Goal: Task Accomplishment & Management: Manage account settings

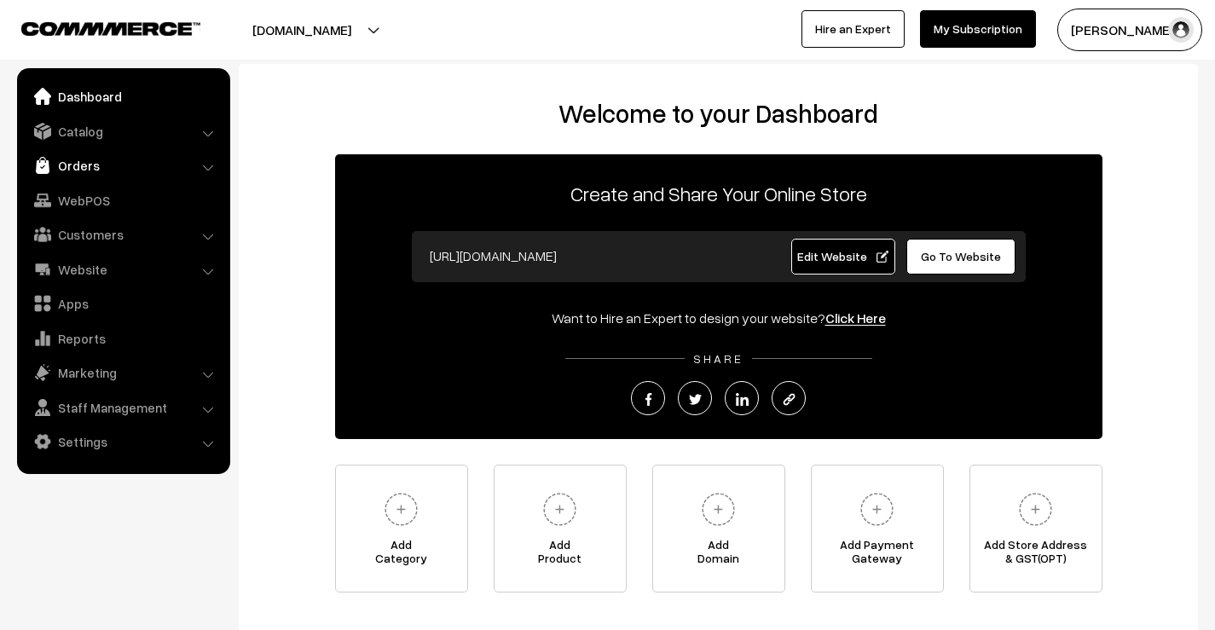
click at [85, 164] on link "Orders" at bounding box center [122, 165] width 203 height 31
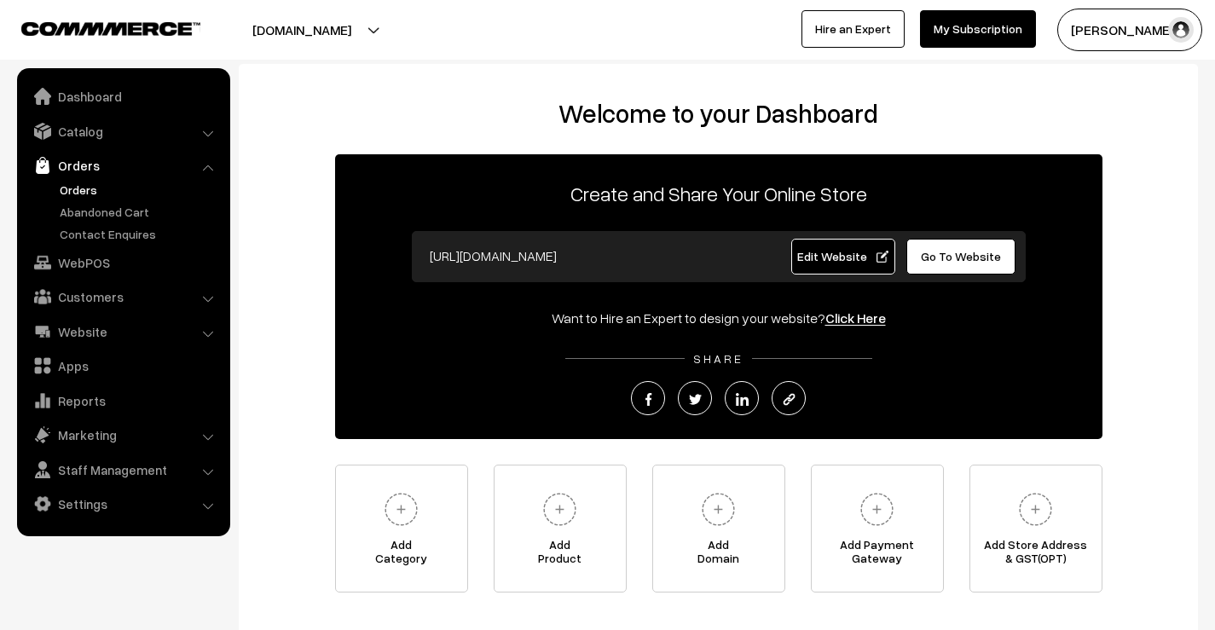
click at [84, 189] on link "Orders" at bounding box center [139, 190] width 169 height 18
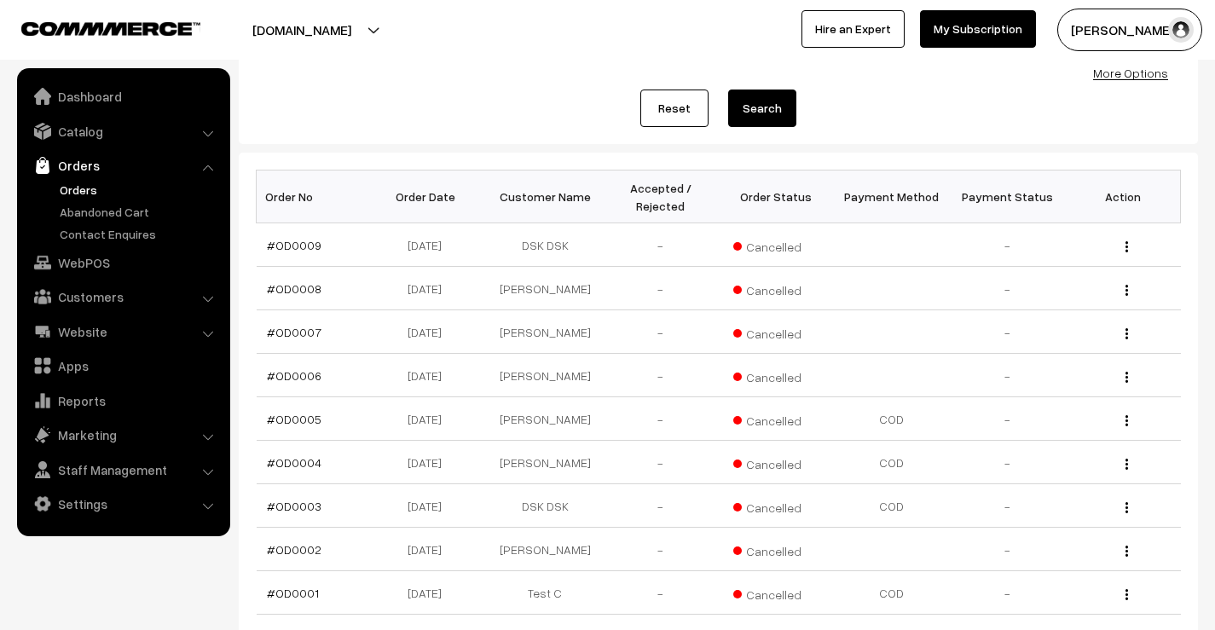
scroll to position [163, 0]
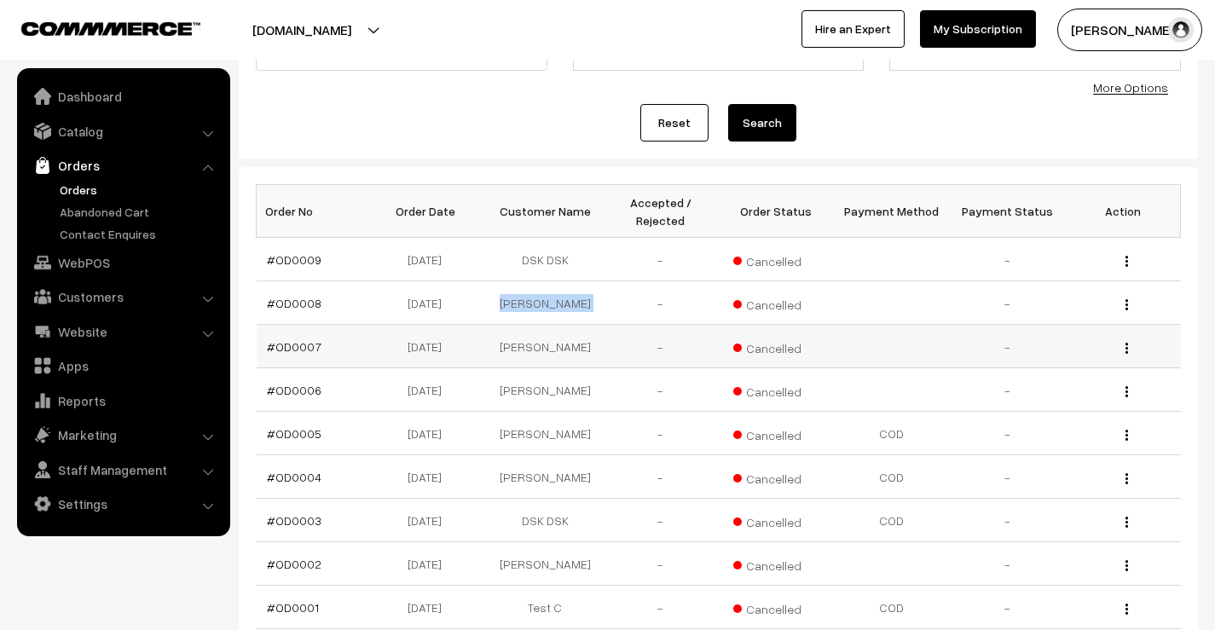
drag, startPoint x: 511, startPoint y: 302, endPoint x: 630, endPoint y: 343, distance: 125.4
click at [604, 302] on tr "#OD0008 [DATE] [PERSON_NAME] - Cancelled - View" at bounding box center [719, 302] width 924 height 43
click at [1127, 302] on img "button" at bounding box center [1126, 304] width 3 height 11
click at [1061, 313] on link "View" at bounding box center [1050, 329] width 145 height 38
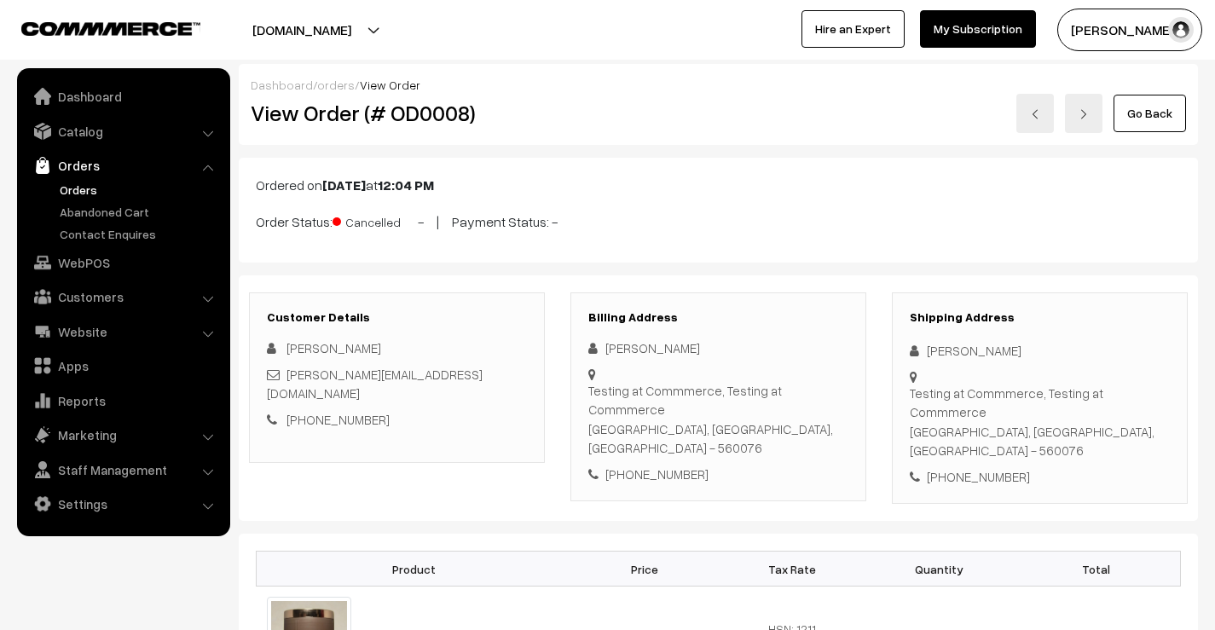
click at [80, 189] on link "Orders" at bounding box center [139, 190] width 169 height 18
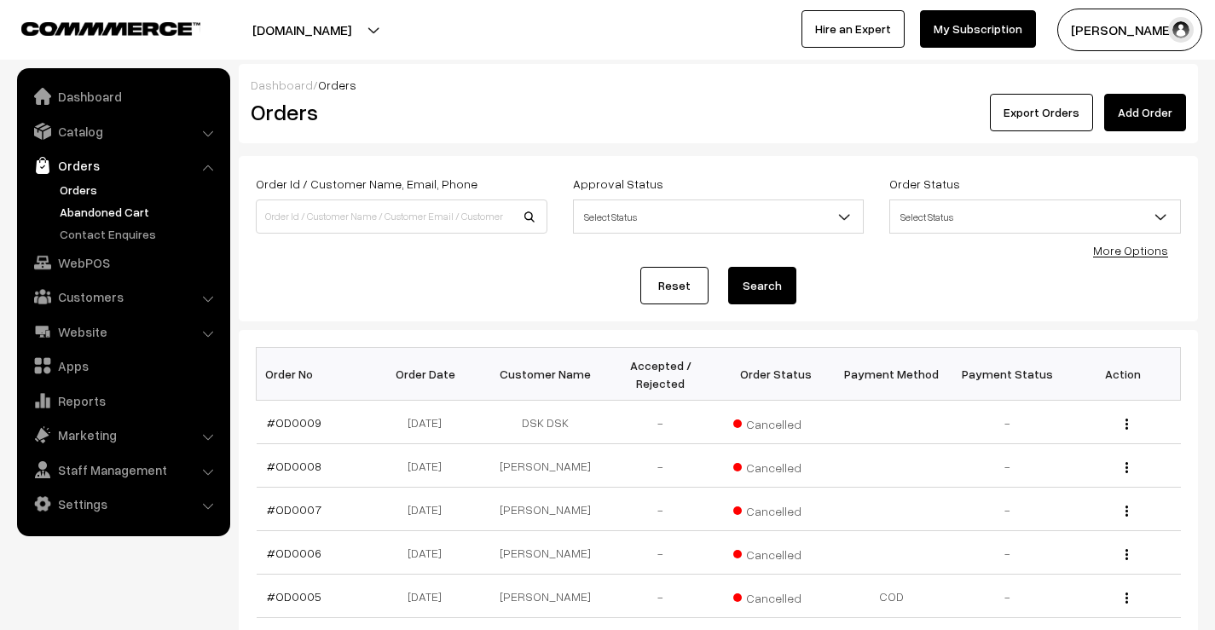
click at [101, 203] on link "Abandoned Cart" at bounding box center [139, 212] width 169 height 18
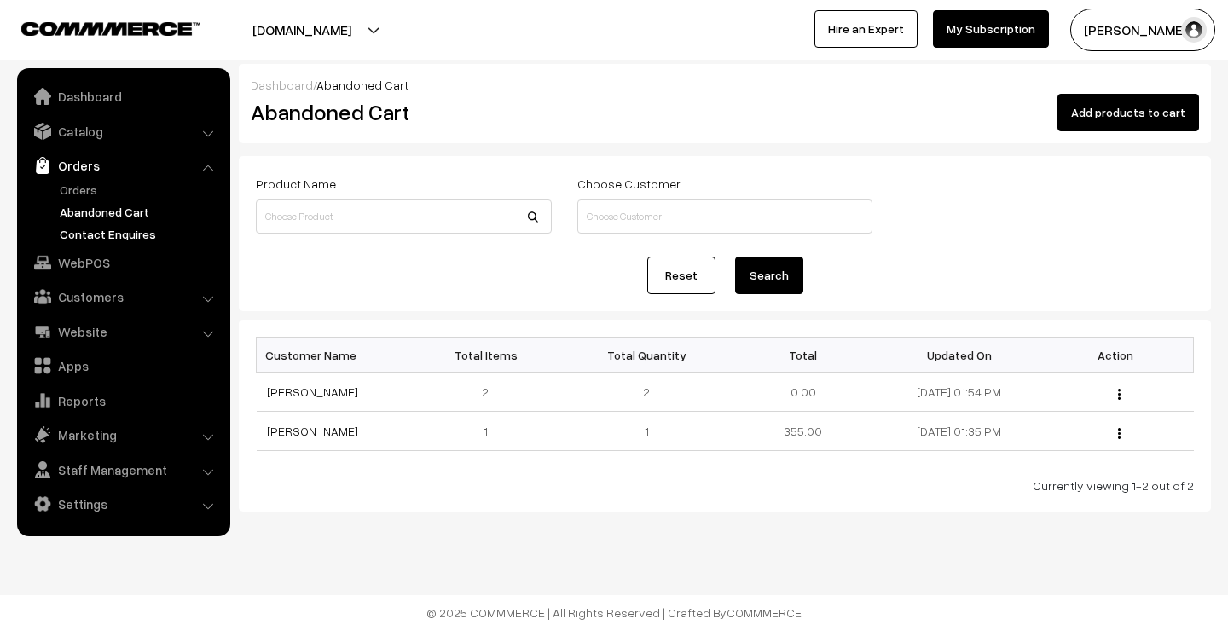
click at [115, 232] on link "Contact Enquires" at bounding box center [139, 234] width 169 height 18
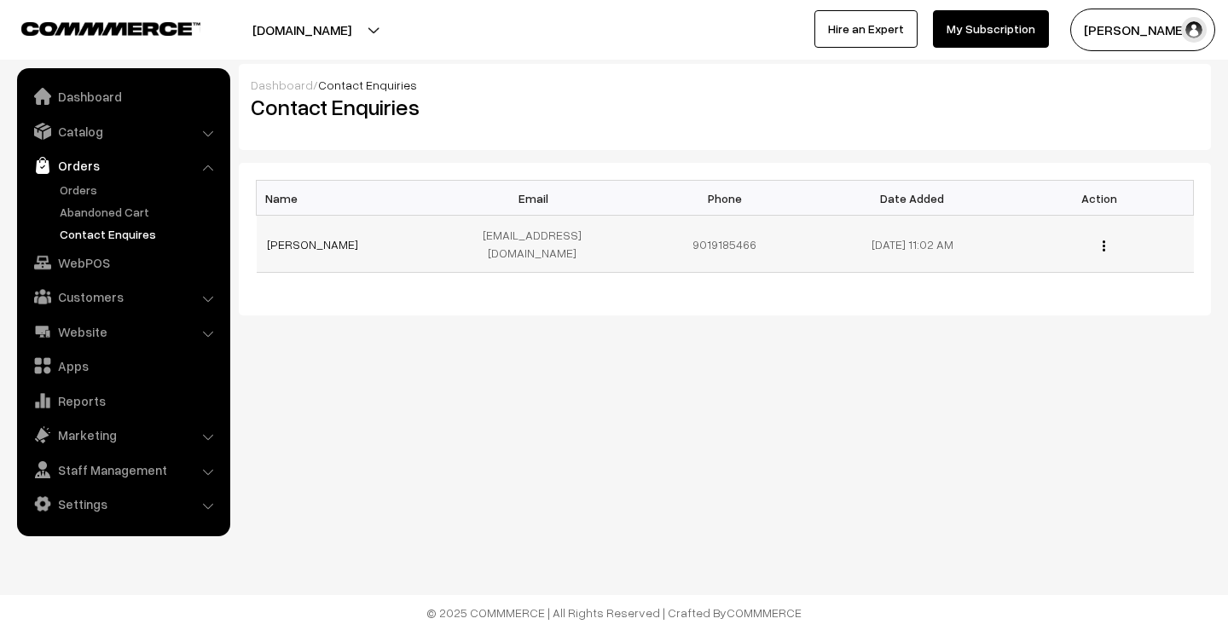
click at [1106, 237] on div "View" at bounding box center [1099, 244] width 167 height 18
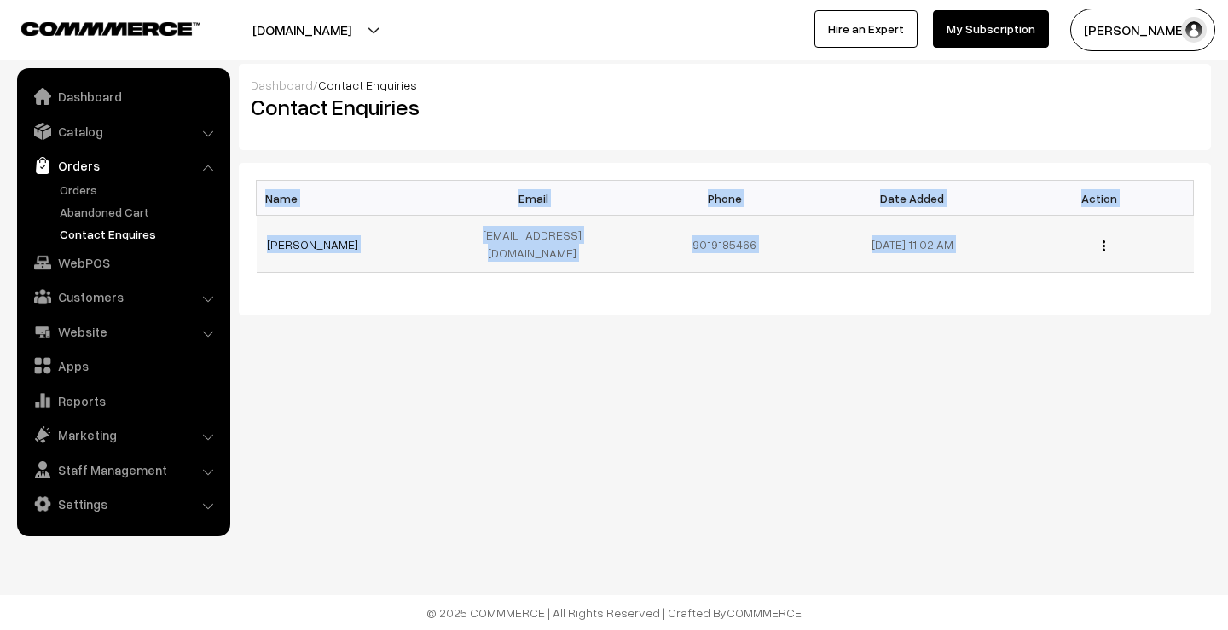
click at [1106, 237] on div "View" at bounding box center [1099, 244] width 167 height 18
click at [1102, 240] on img "button" at bounding box center [1103, 245] width 3 height 11
click at [1031, 257] on link "View" at bounding box center [1027, 270] width 145 height 38
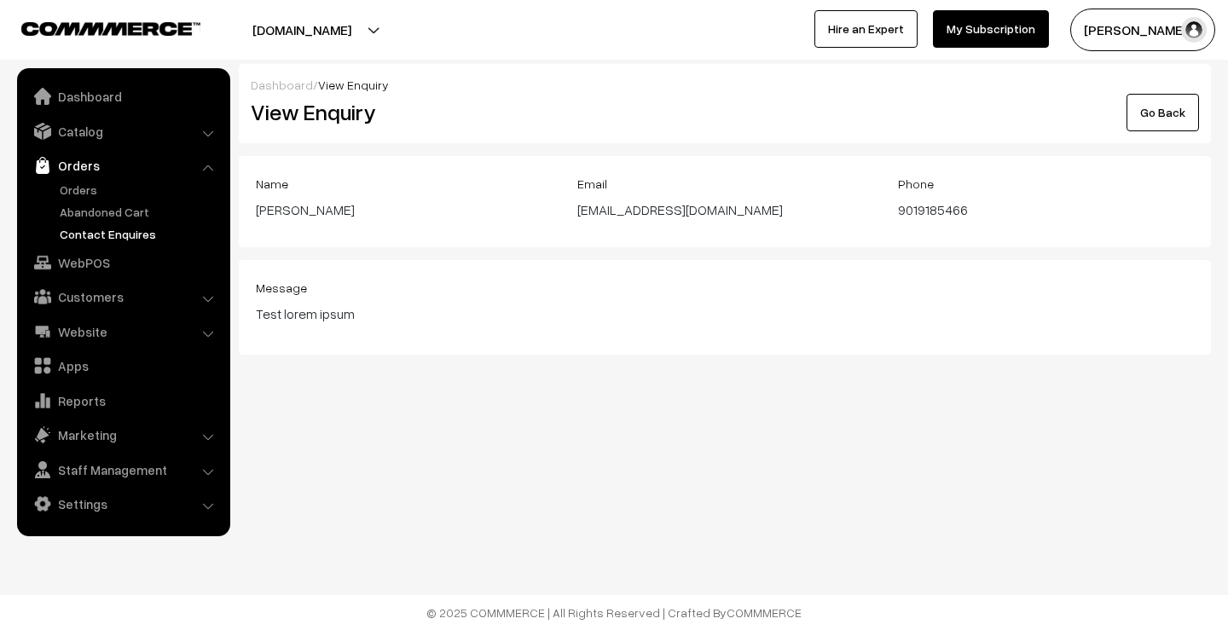
drag, startPoint x: 581, startPoint y: 205, endPoint x: 770, endPoint y: 204, distance: 188.4
click at [770, 204] on div "[EMAIL_ADDRESS][DOMAIN_NAME]" at bounding box center [725, 209] width 296 height 20
click at [853, 216] on div "[EMAIL_ADDRESS][DOMAIN_NAME]" at bounding box center [725, 209] width 296 height 20
drag, startPoint x: 904, startPoint y: 210, endPoint x: 968, endPoint y: 210, distance: 64.8
click at [968, 210] on div "9019185466" at bounding box center [1046, 209] width 296 height 20
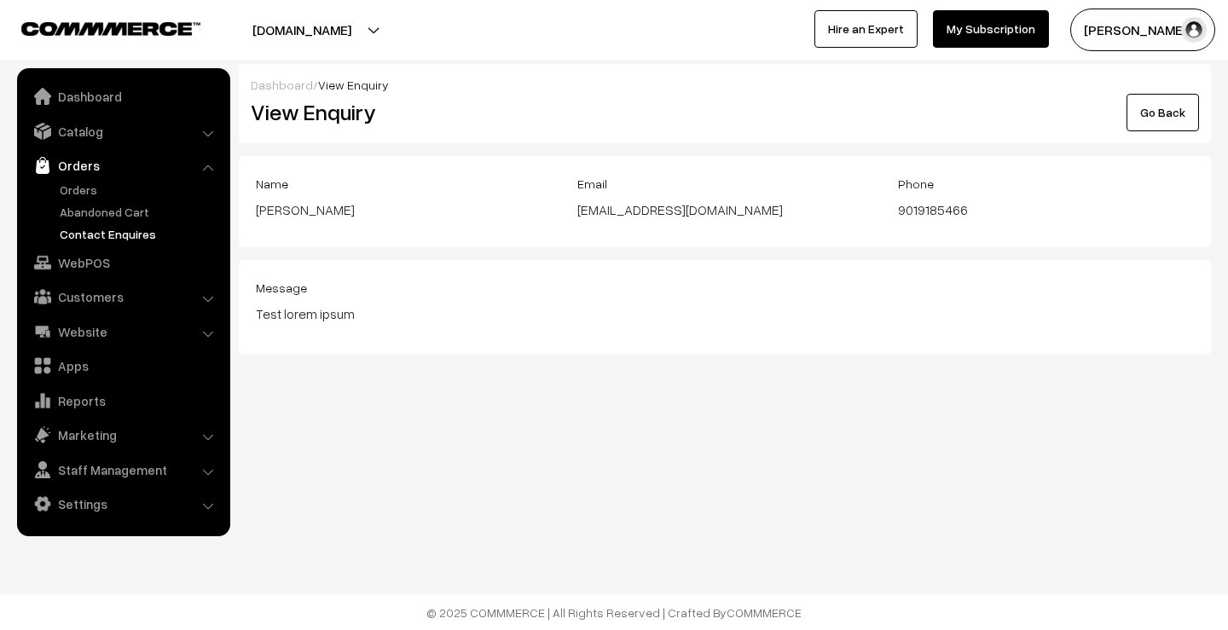
click at [977, 245] on div "Name Akash Dhidbaba Email asbadiger119@gmail.com Phone 9019185466" at bounding box center [725, 201] width 972 height 91
drag, startPoint x: 964, startPoint y: 209, endPoint x: 887, endPoint y: 210, distance: 76.7
click at [887, 210] on div "Phone 9019185466" at bounding box center [1045, 201] width 321 height 57
drag, startPoint x: 293, startPoint y: 208, endPoint x: 370, endPoint y: 210, distance: 76.7
click at [370, 210] on div "Akash Dhidbaba" at bounding box center [404, 209] width 296 height 20
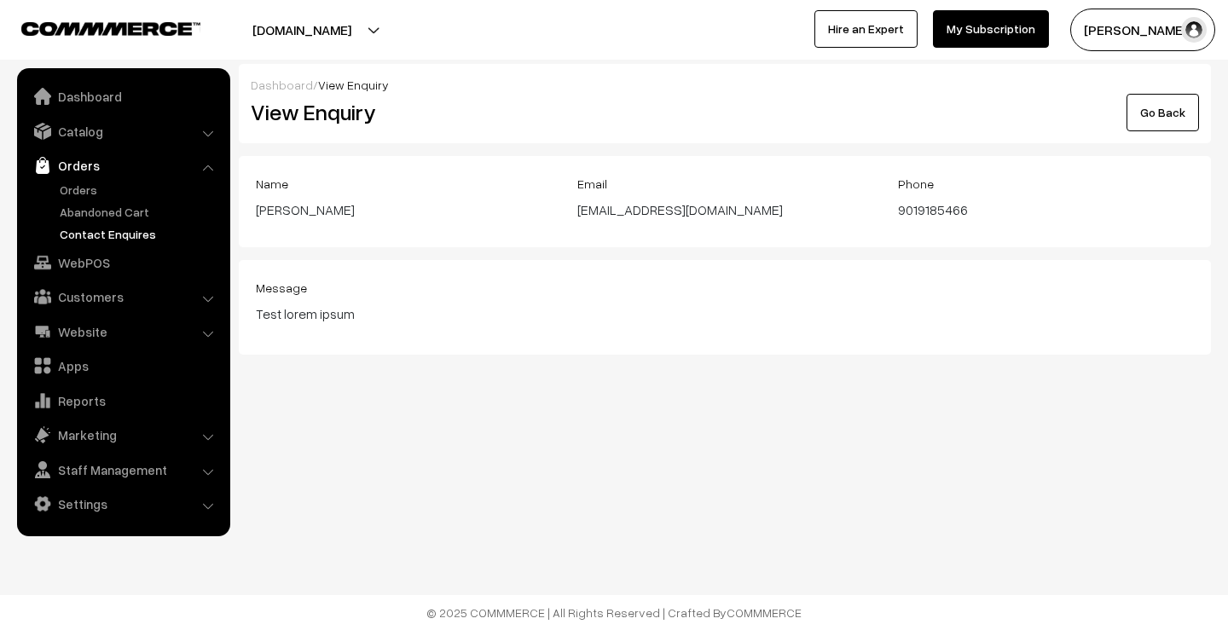
click at [374, 210] on div "Akash Dhidbaba" at bounding box center [404, 209] width 296 height 20
drag, startPoint x: 292, startPoint y: 209, endPoint x: 362, endPoint y: 212, distance: 70.8
click at [362, 212] on div "Akash Dhidbaba" at bounding box center [404, 209] width 296 height 20
click at [375, 266] on div "Message Test lorem ipsum" at bounding box center [725, 307] width 972 height 95
click at [109, 178] on link "Orders" at bounding box center [122, 165] width 203 height 31
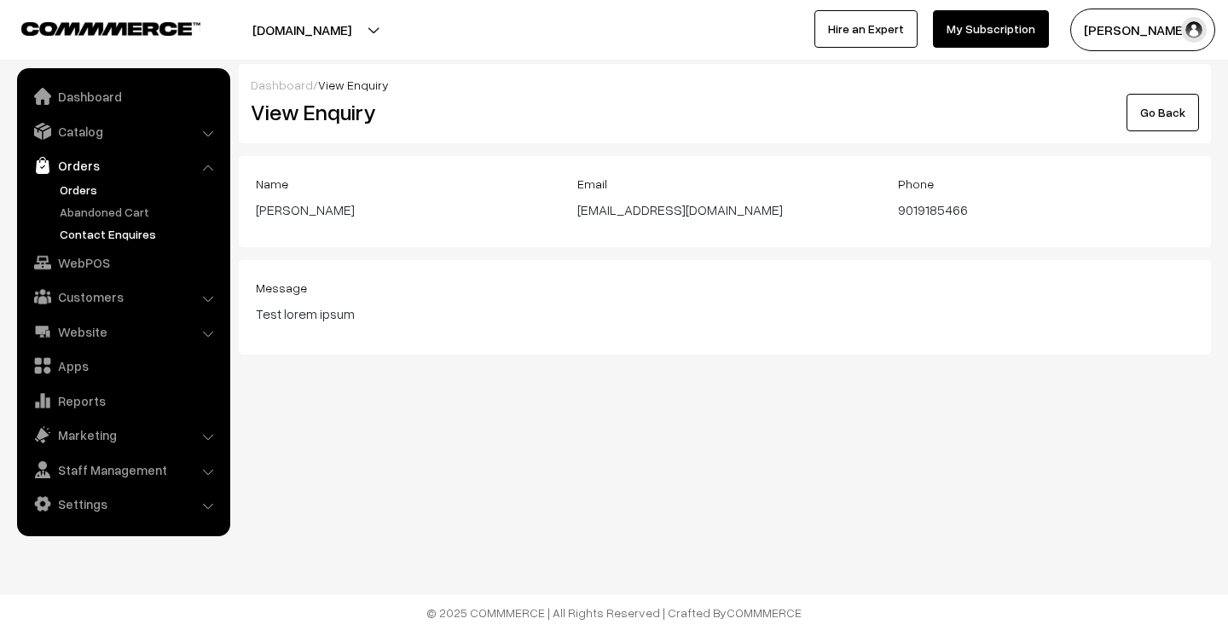
click at [79, 189] on link "Orders" at bounding box center [139, 190] width 169 height 18
